Goal: Task Accomplishment & Management: Manage account settings

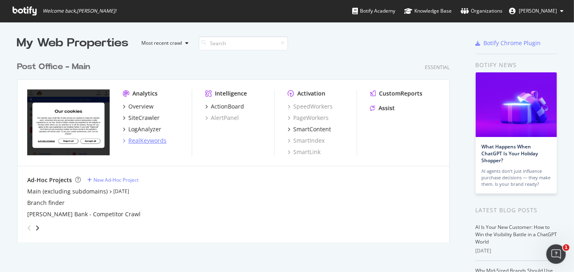
click at [151, 139] on div "RealKeywords" at bounding box center [147, 140] width 38 height 8
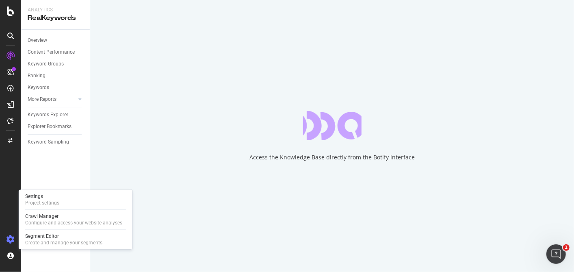
click at [13, 239] on icon at bounding box center [10, 239] width 8 height 8
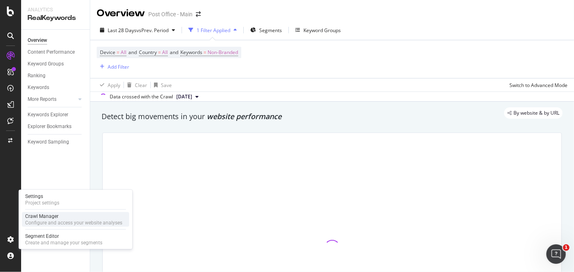
click at [52, 223] on div "Configure and access your website analyses" at bounding box center [73, 222] width 97 height 6
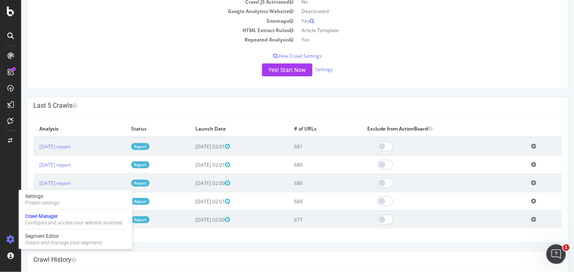
scroll to position [149, 0]
click at [82, 245] on div "Create and manage your segments" at bounding box center [63, 242] width 77 height 6
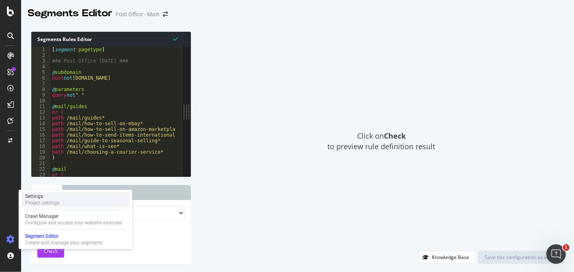
click at [69, 202] on div "Settings Project settings" at bounding box center [75, 199] width 107 height 15
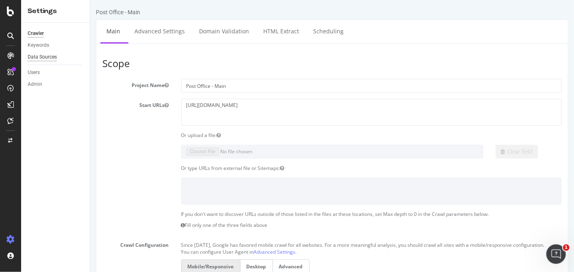
click at [56, 53] on div "Data Sources" at bounding box center [42, 57] width 29 height 9
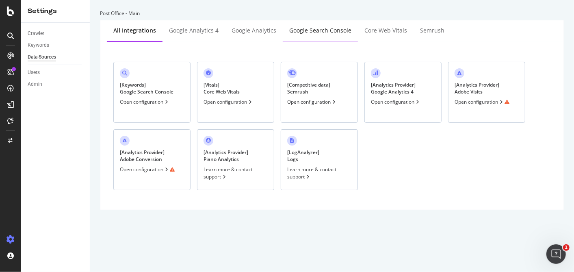
click at [312, 34] on div "Google Search Console" at bounding box center [320, 30] width 62 height 8
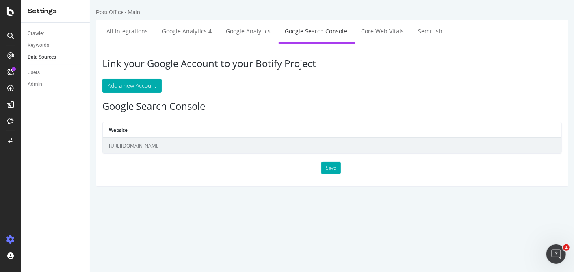
click at [464, 6] on body "Post Office - Main All integrations Google Analytics 4 Google Analytics Google …" at bounding box center [332, 93] width 484 height 186
click at [447, 145] on td "[URL][DOMAIN_NAME]" at bounding box center [331, 145] width 459 height 15
click at [3, 186] on div at bounding box center [10, 141] width 19 height 184
click at [390, 23] on link "Core Web Vitals" at bounding box center [382, 31] width 55 height 22
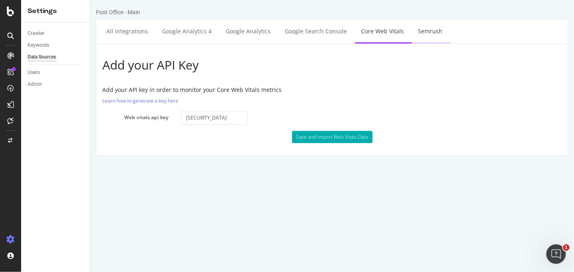
click at [412, 30] on link "Semrush" at bounding box center [429, 31] width 37 height 22
